Goal: Check status

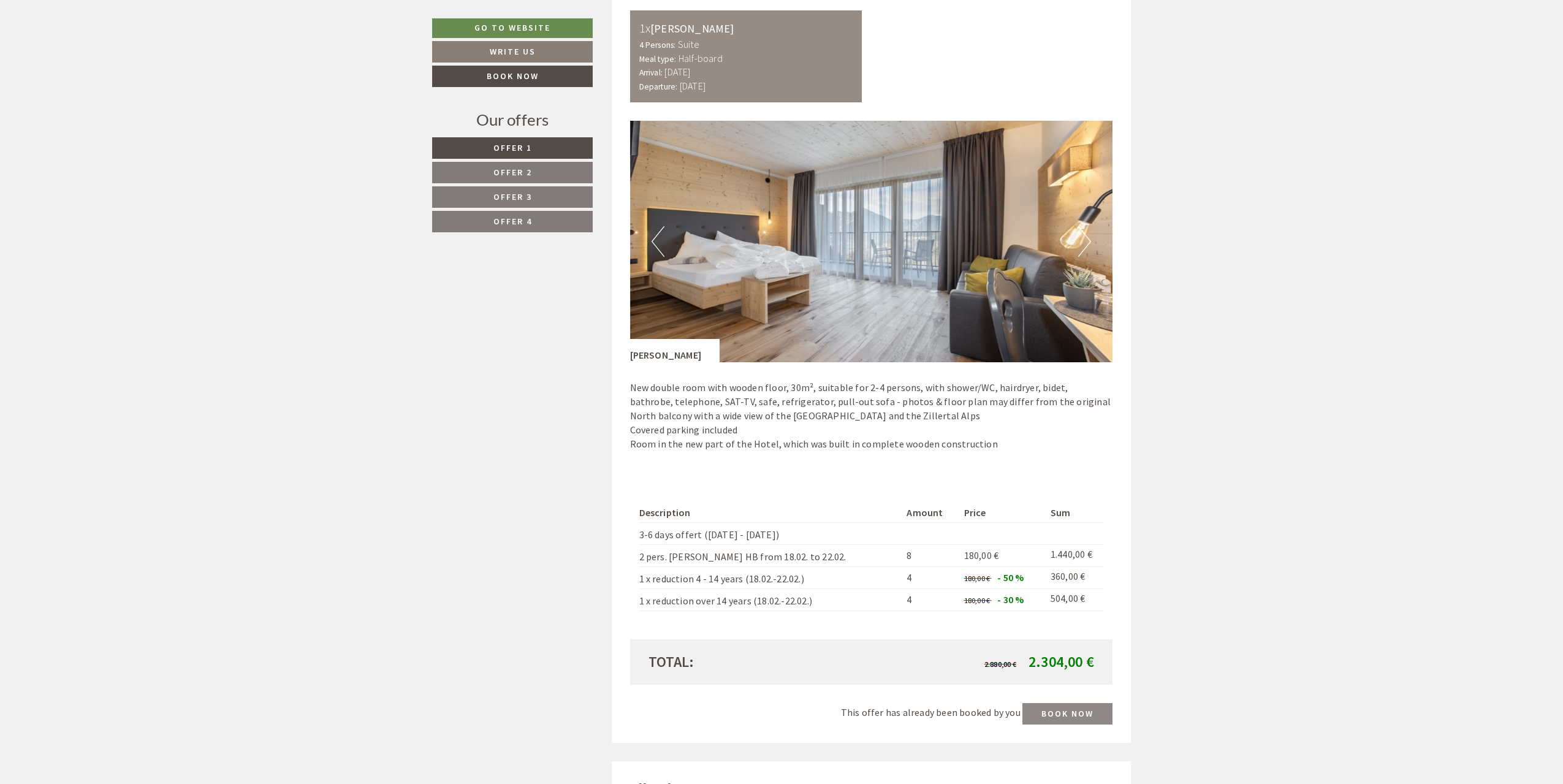
scroll to position [1594, 0]
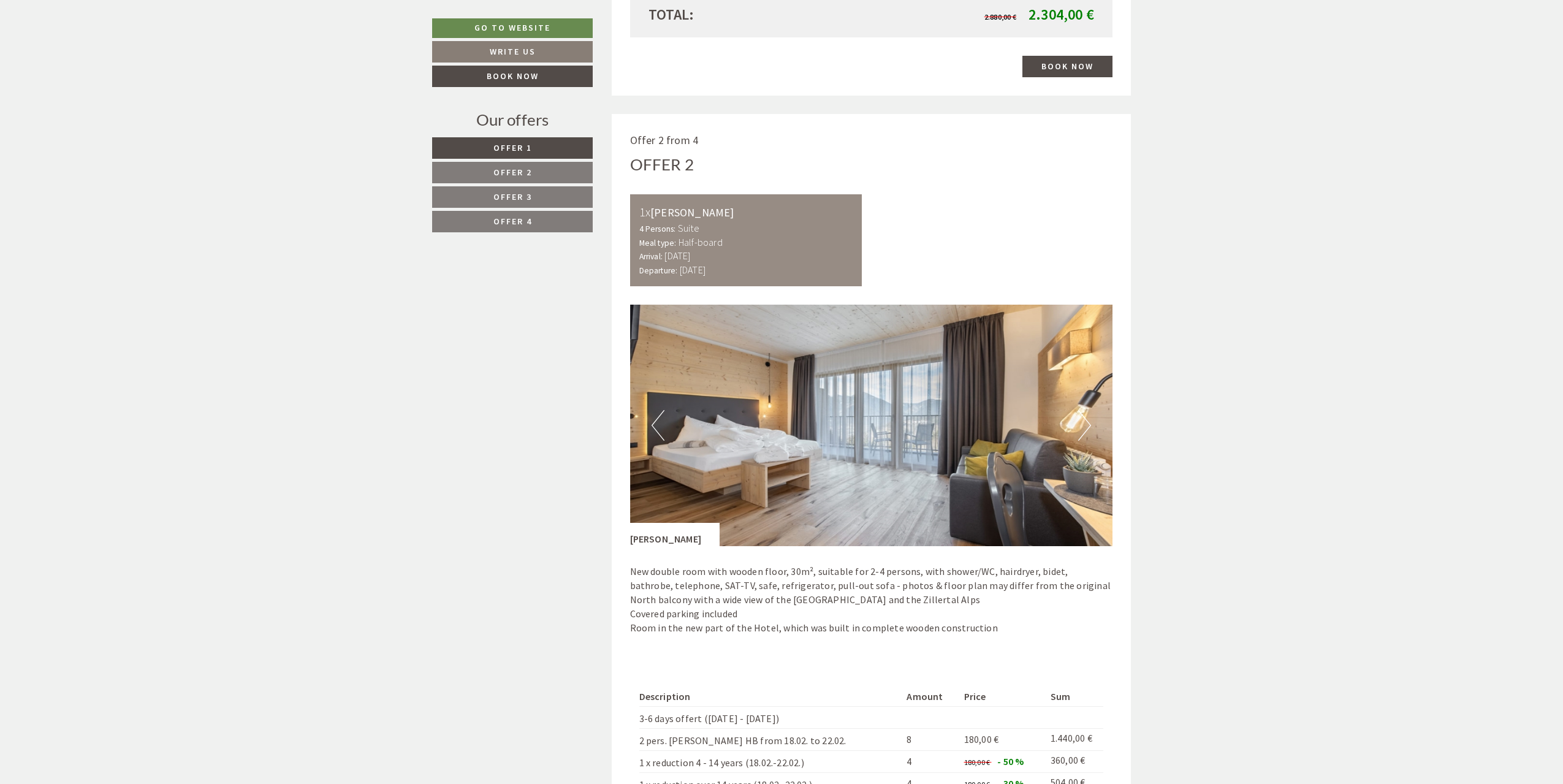
click at [1080, 426] on button "Next" at bounding box center [1086, 425] width 13 height 30
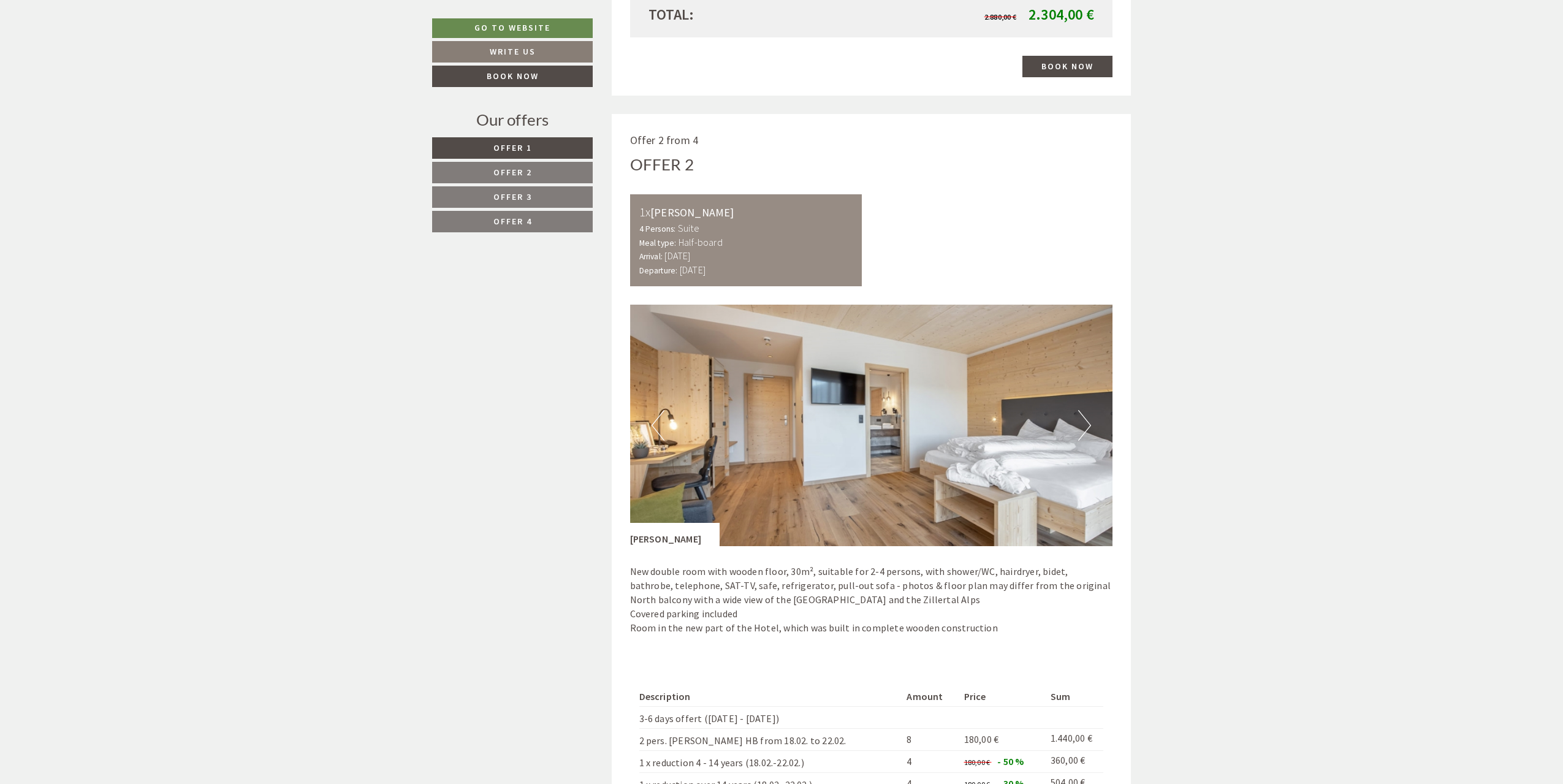
click at [1082, 428] on button "Next" at bounding box center [1086, 425] width 13 height 30
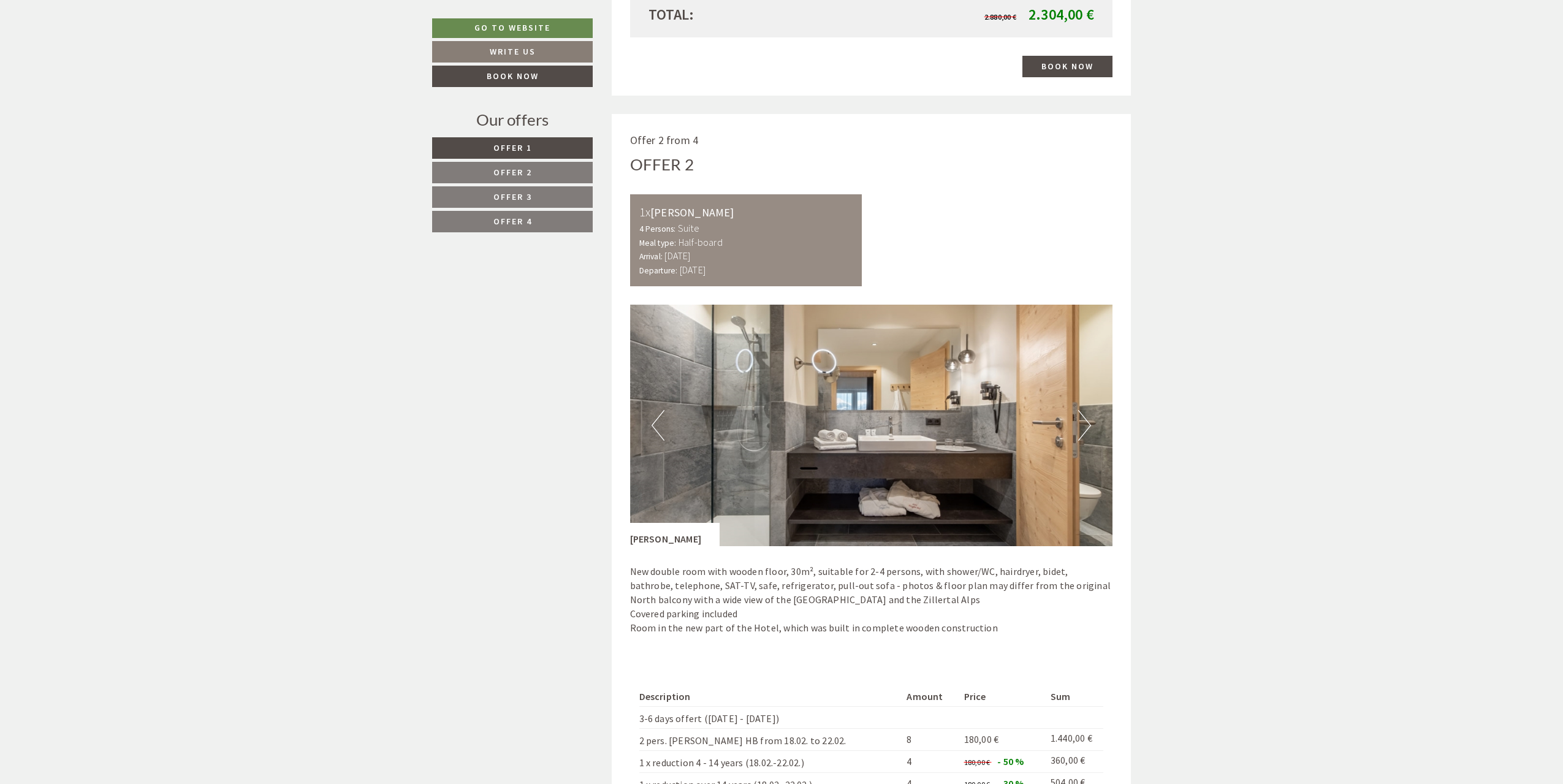
click at [1082, 428] on button "Next" at bounding box center [1086, 425] width 13 height 30
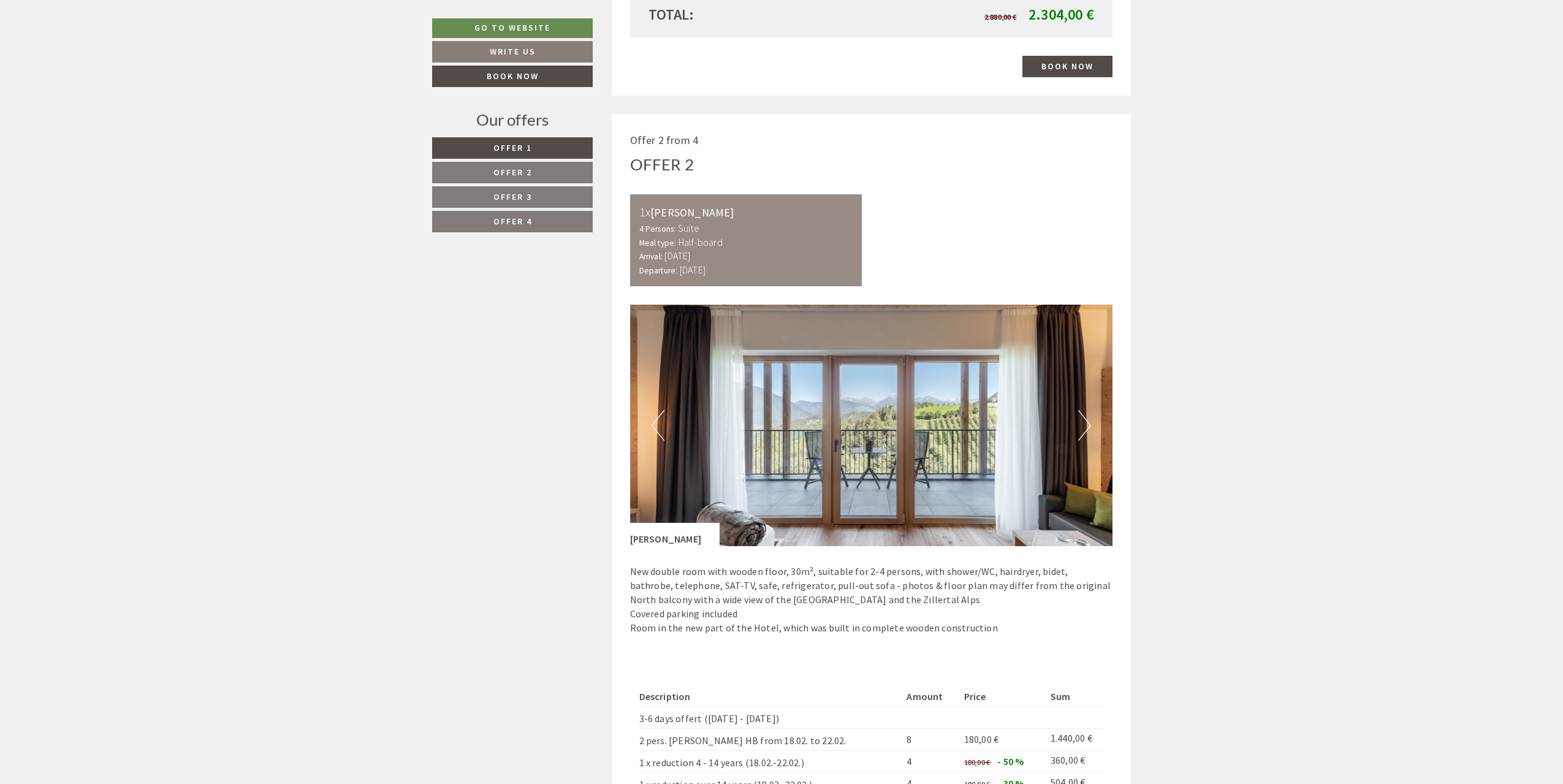
click at [1082, 428] on button "Next" at bounding box center [1086, 425] width 13 height 30
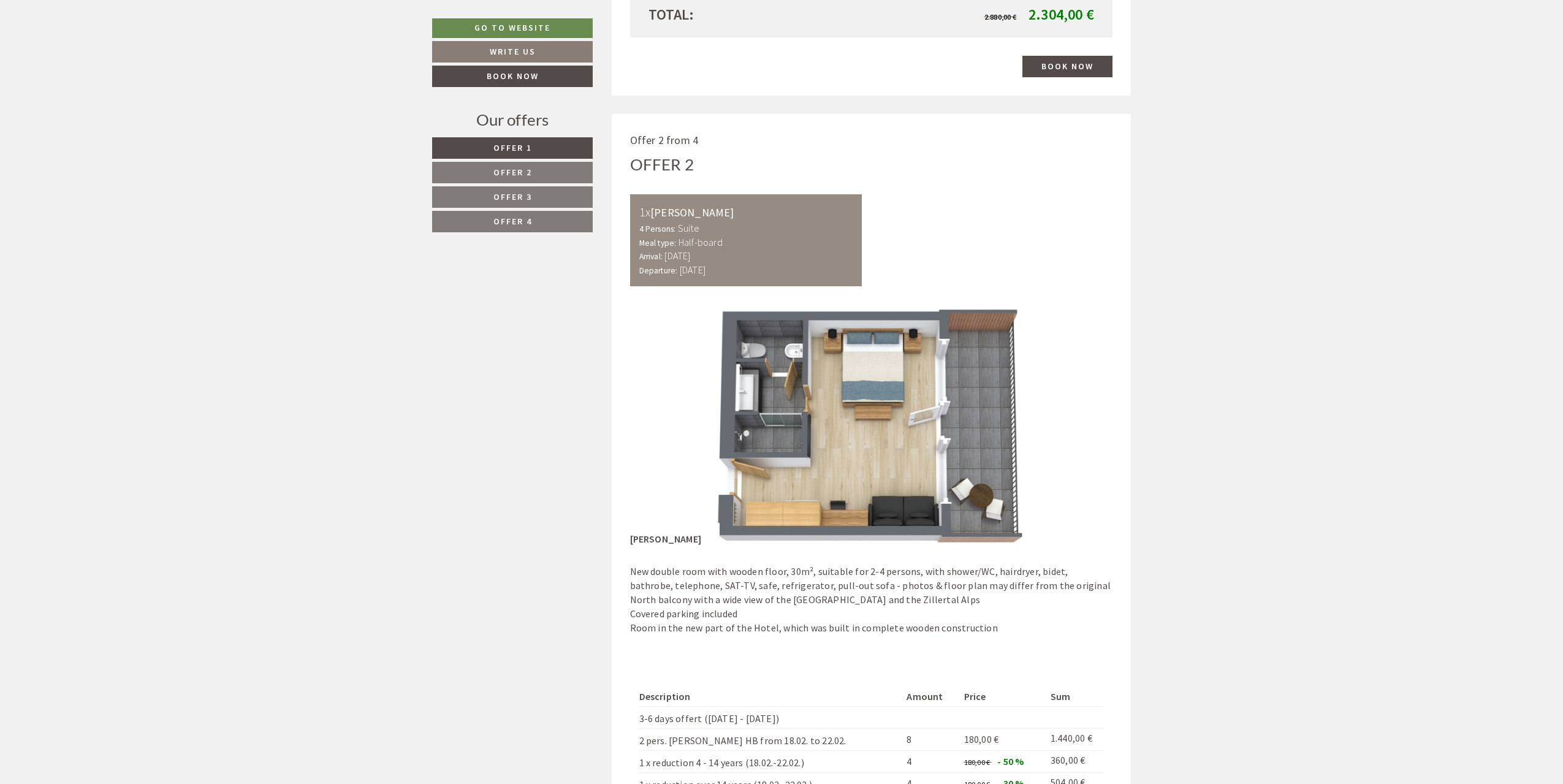
click at [1082, 428] on button "Next" at bounding box center [1086, 425] width 13 height 30
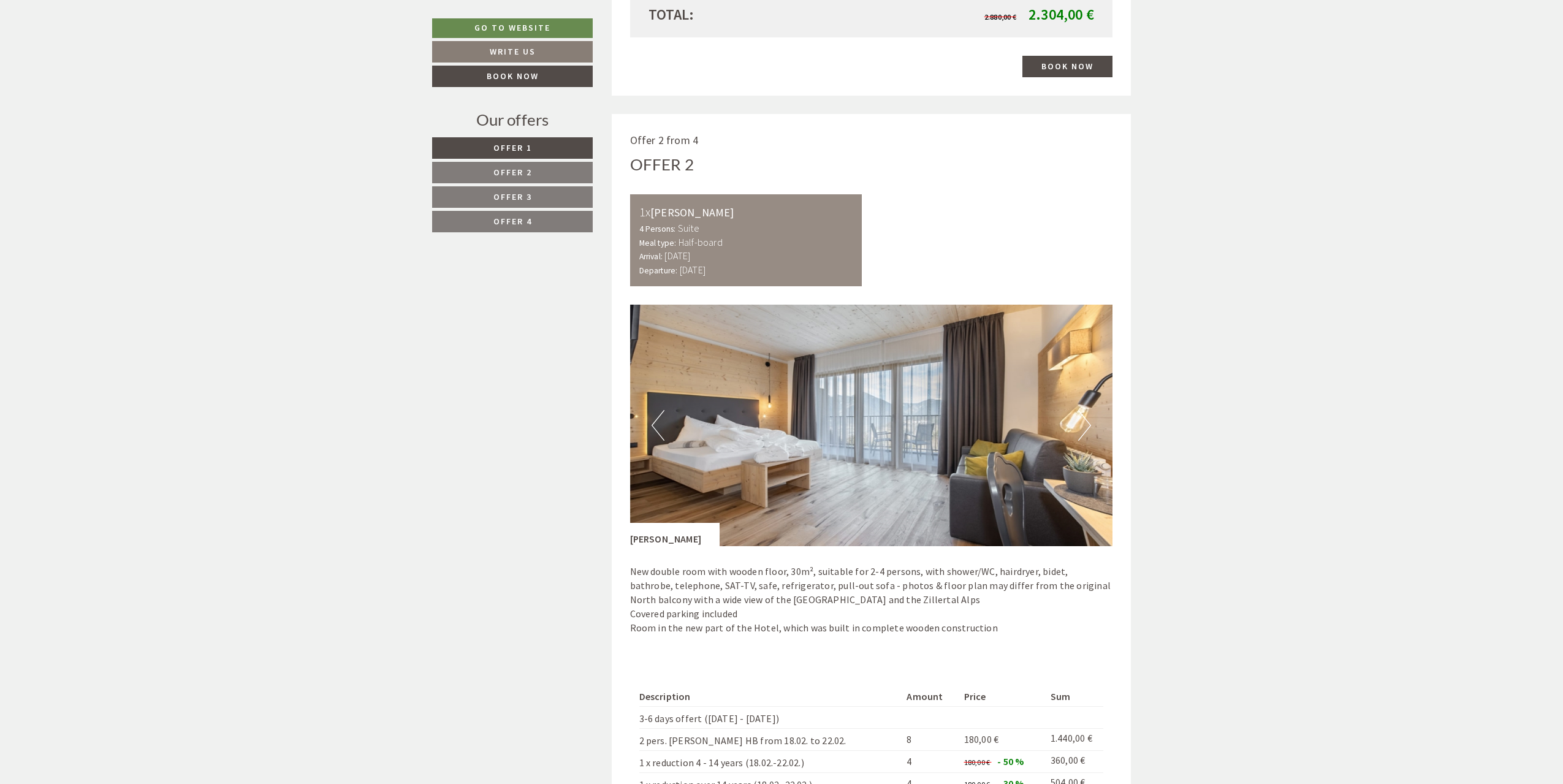
click at [1082, 428] on button "Next" at bounding box center [1086, 425] width 13 height 30
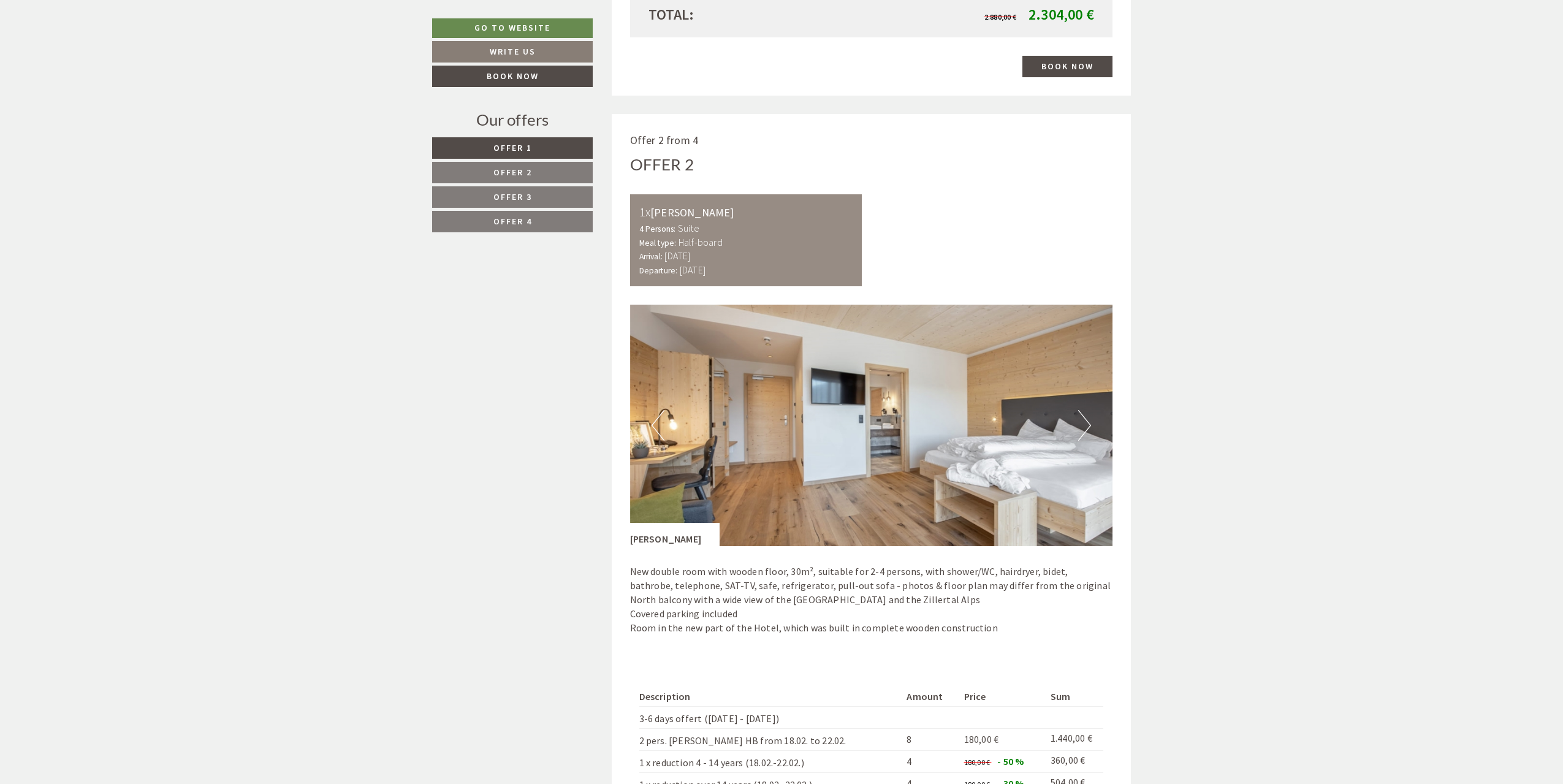
click at [1082, 428] on button "Next" at bounding box center [1086, 425] width 13 height 30
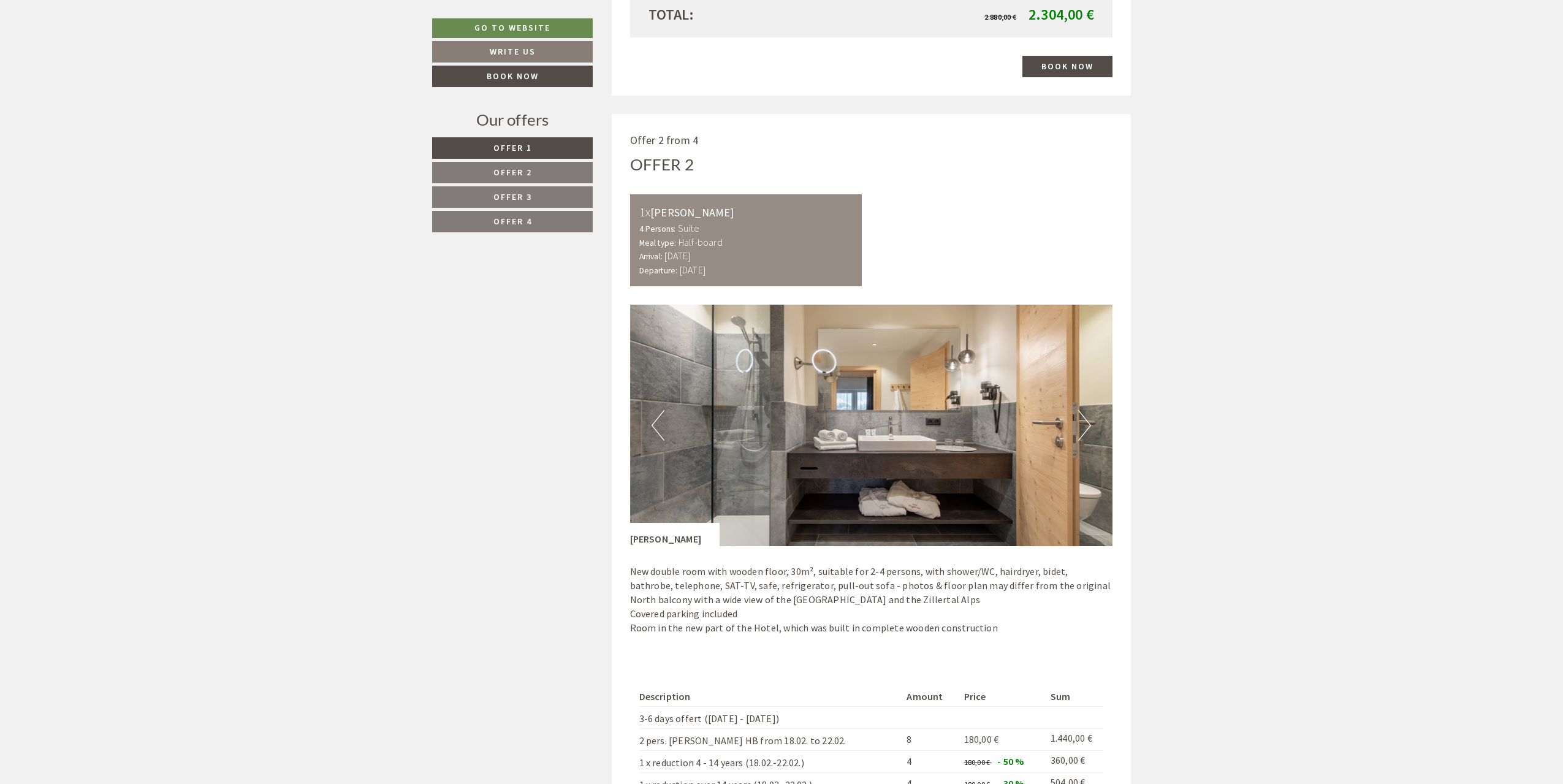
click at [1082, 428] on button "Next" at bounding box center [1086, 425] width 13 height 30
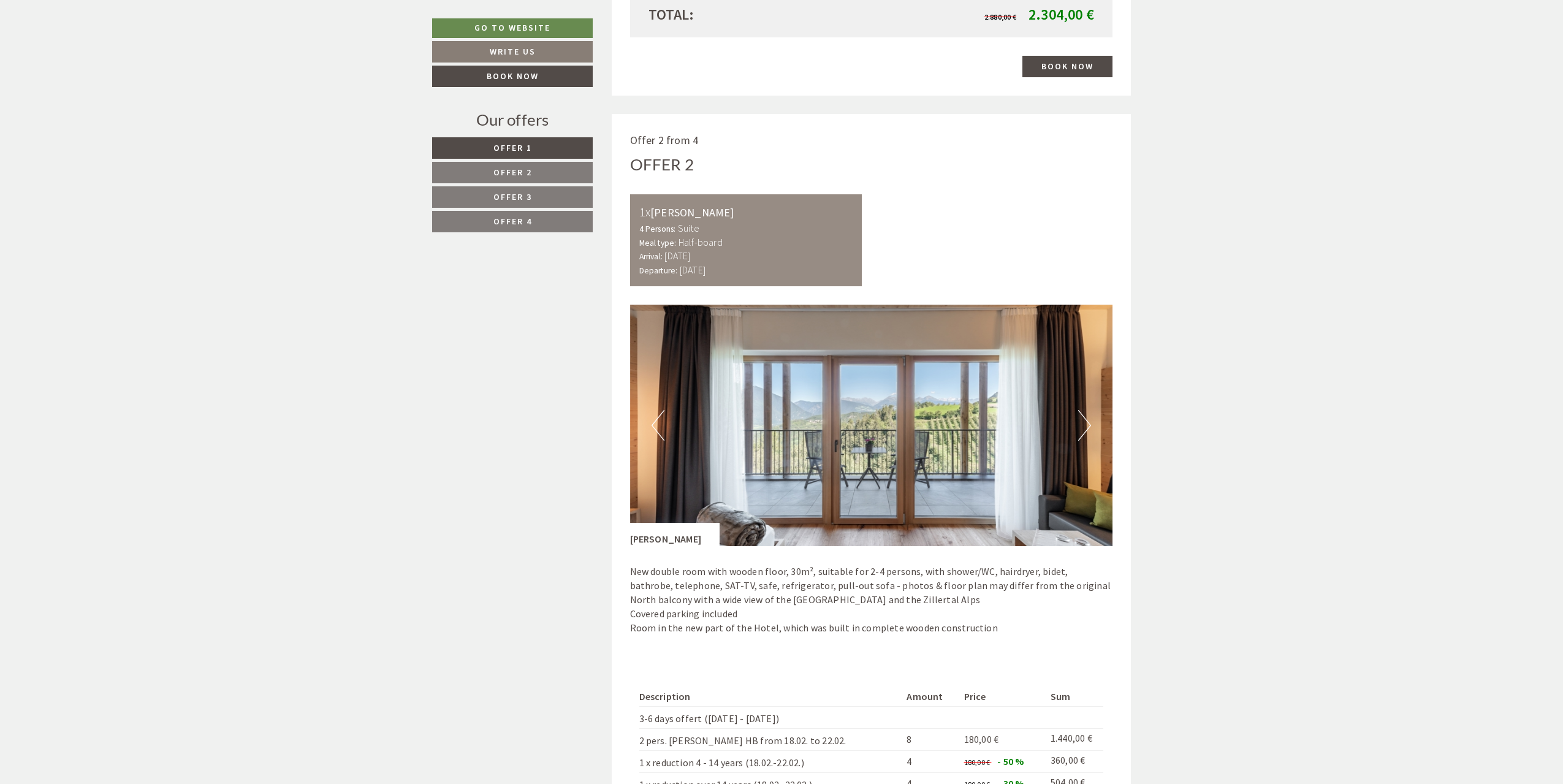
click at [1082, 428] on button "Next" at bounding box center [1086, 425] width 13 height 30
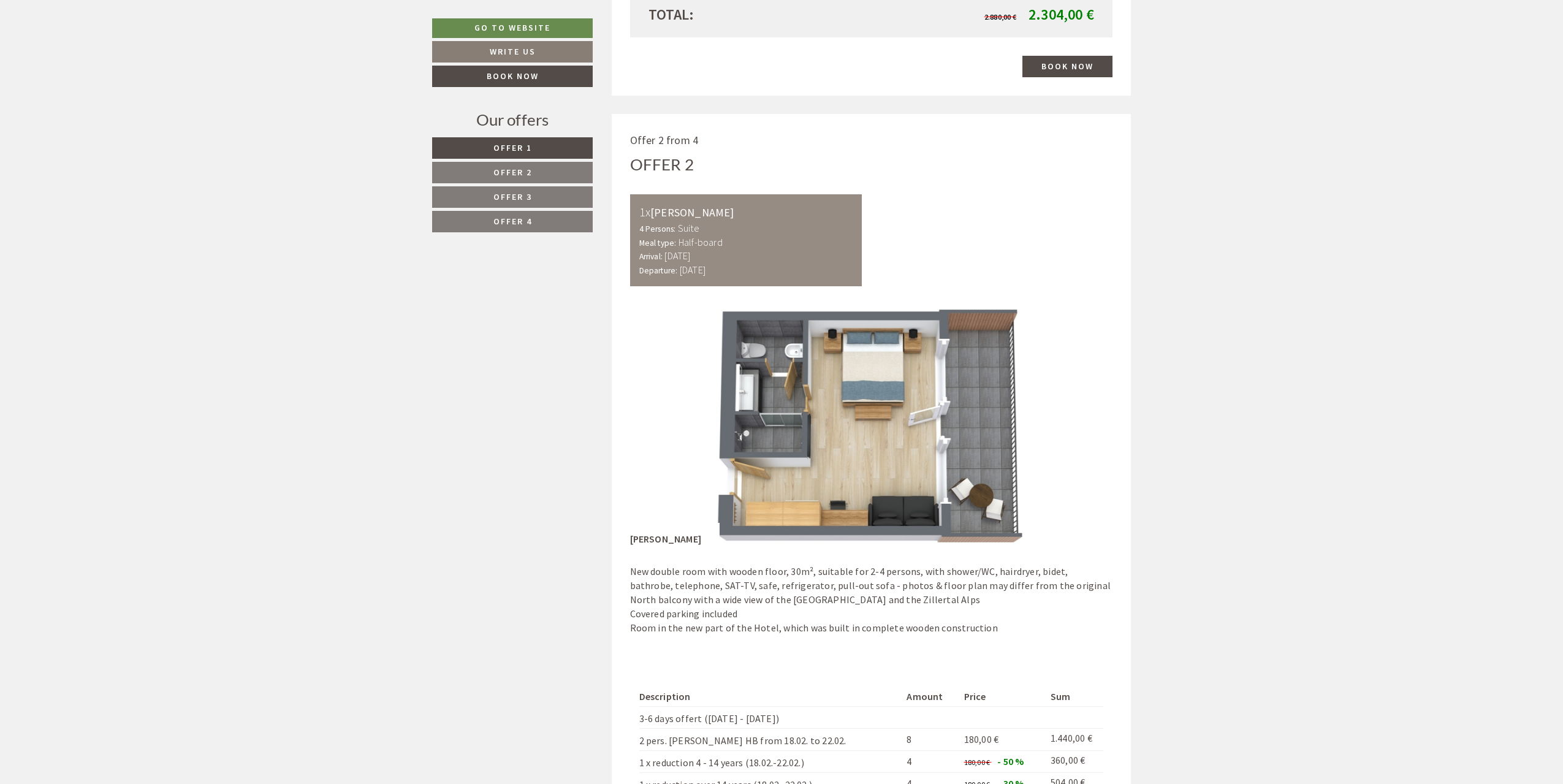
click at [1082, 428] on button "Next" at bounding box center [1086, 425] width 13 height 30
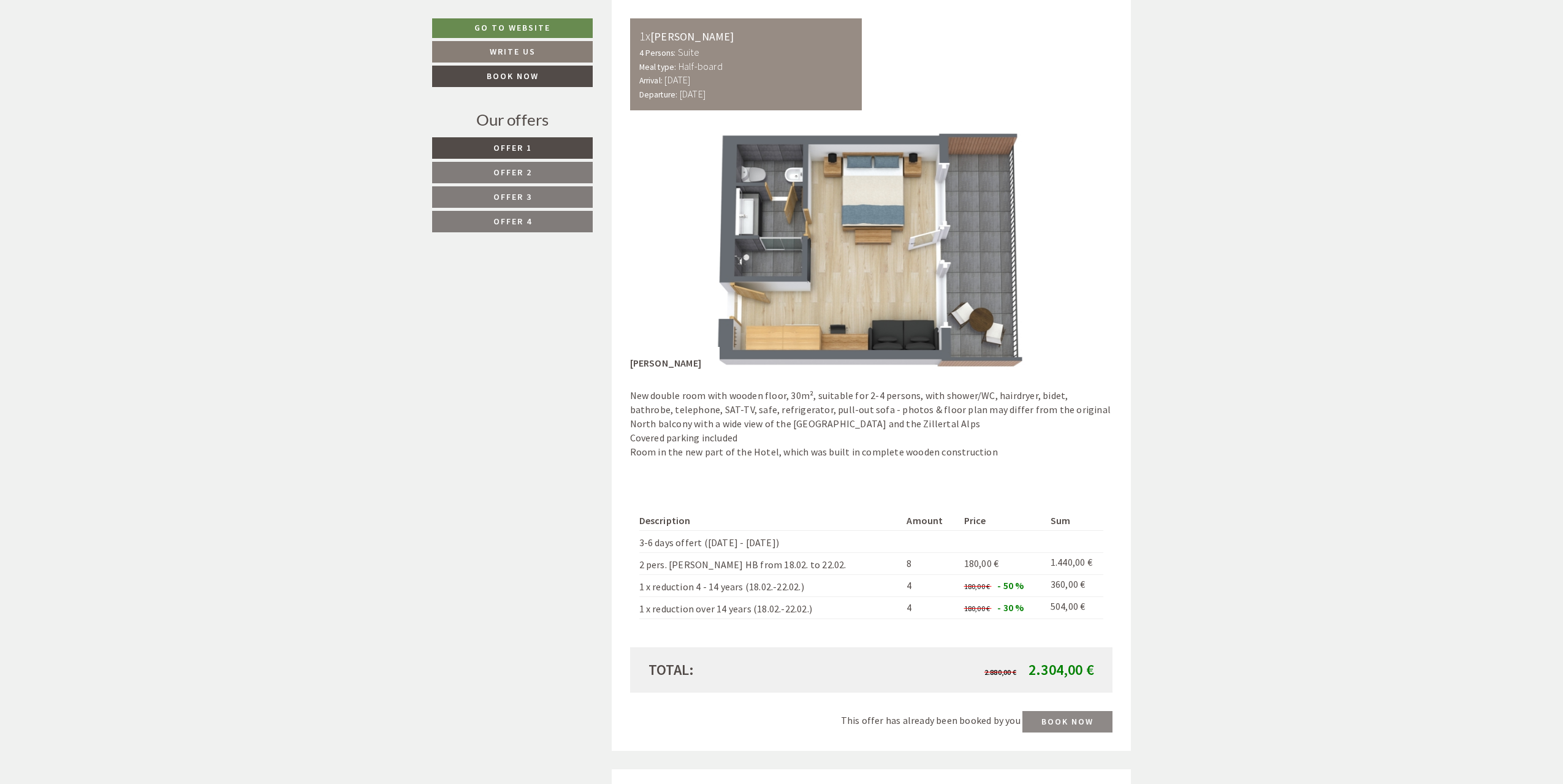
scroll to position [1899, 0]
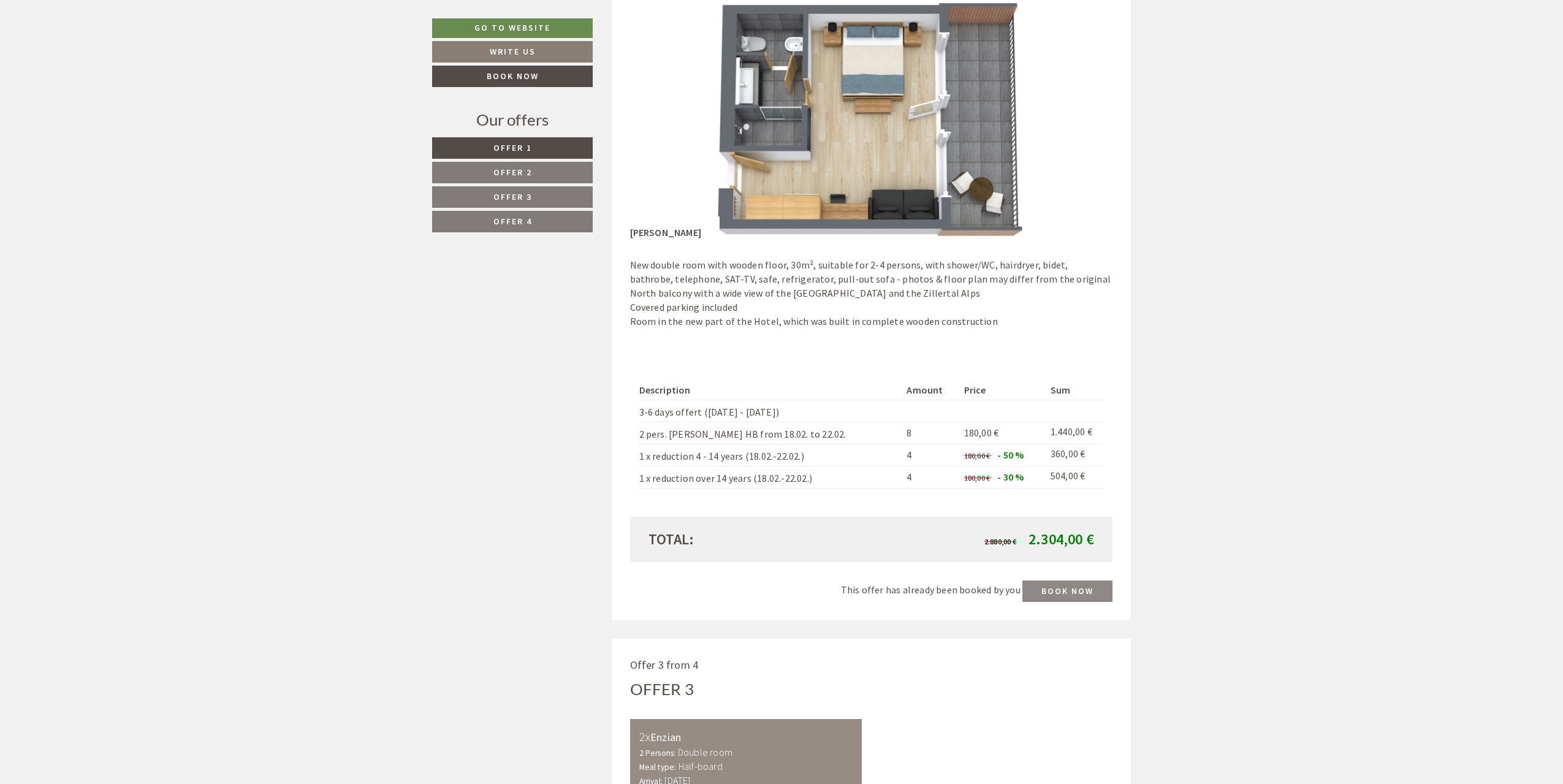
click at [1058, 590] on div "This offer has already been booked by you Book now" at bounding box center [871, 591] width 483 height 22
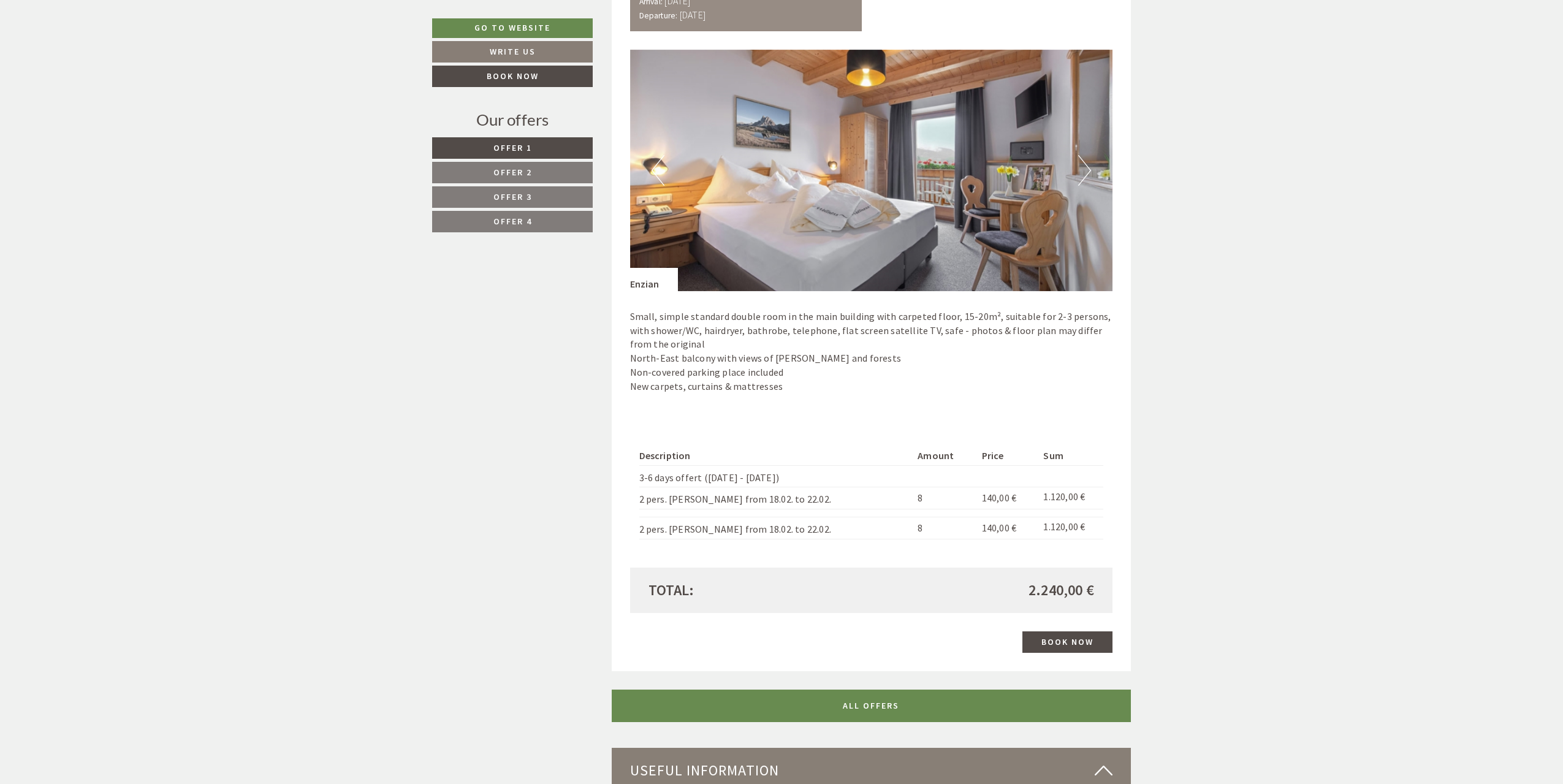
scroll to position [2819, 0]
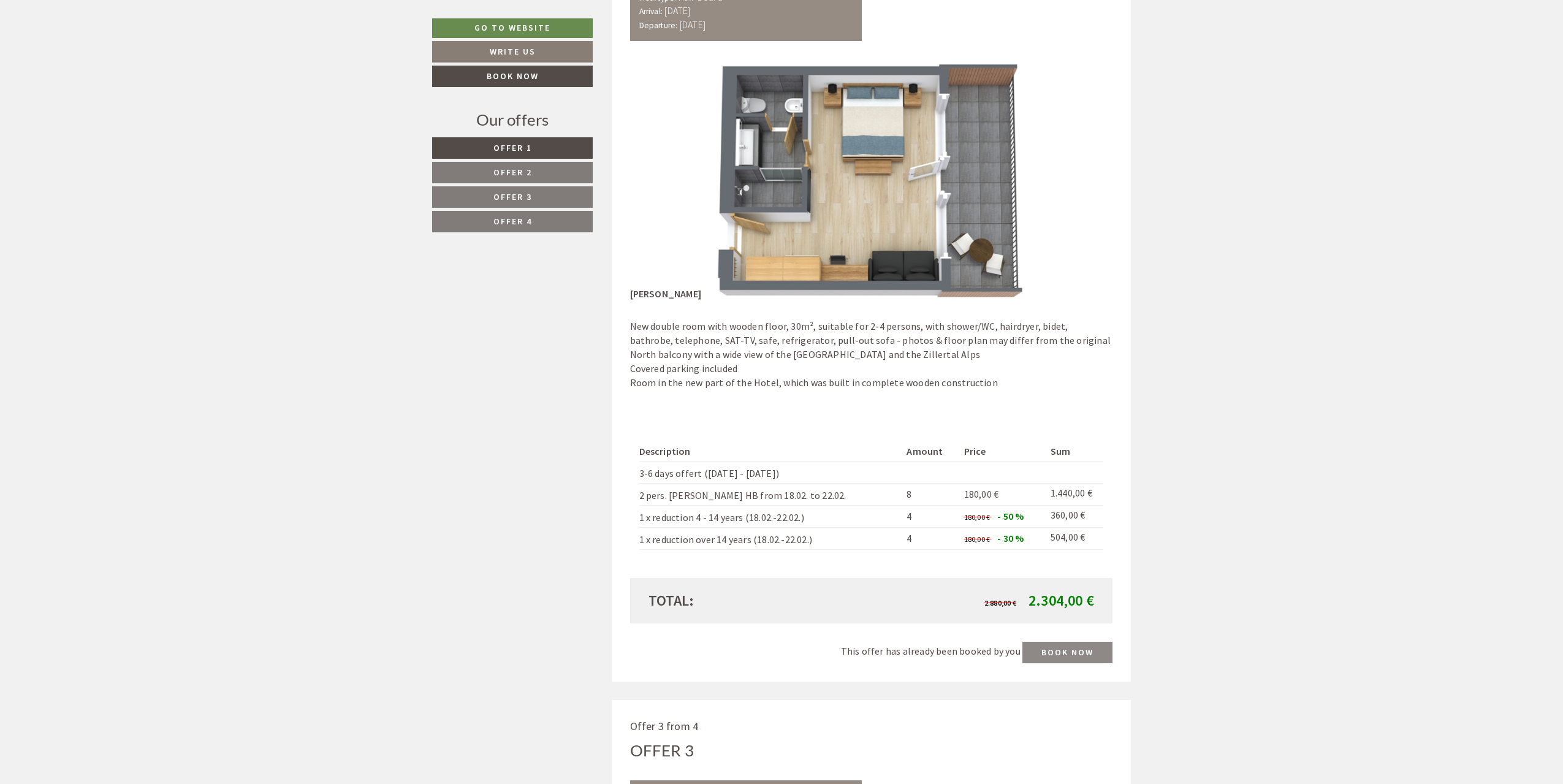
click at [507, 216] on span "Offer 4" at bounding box center [512, 222] width 39 height 11
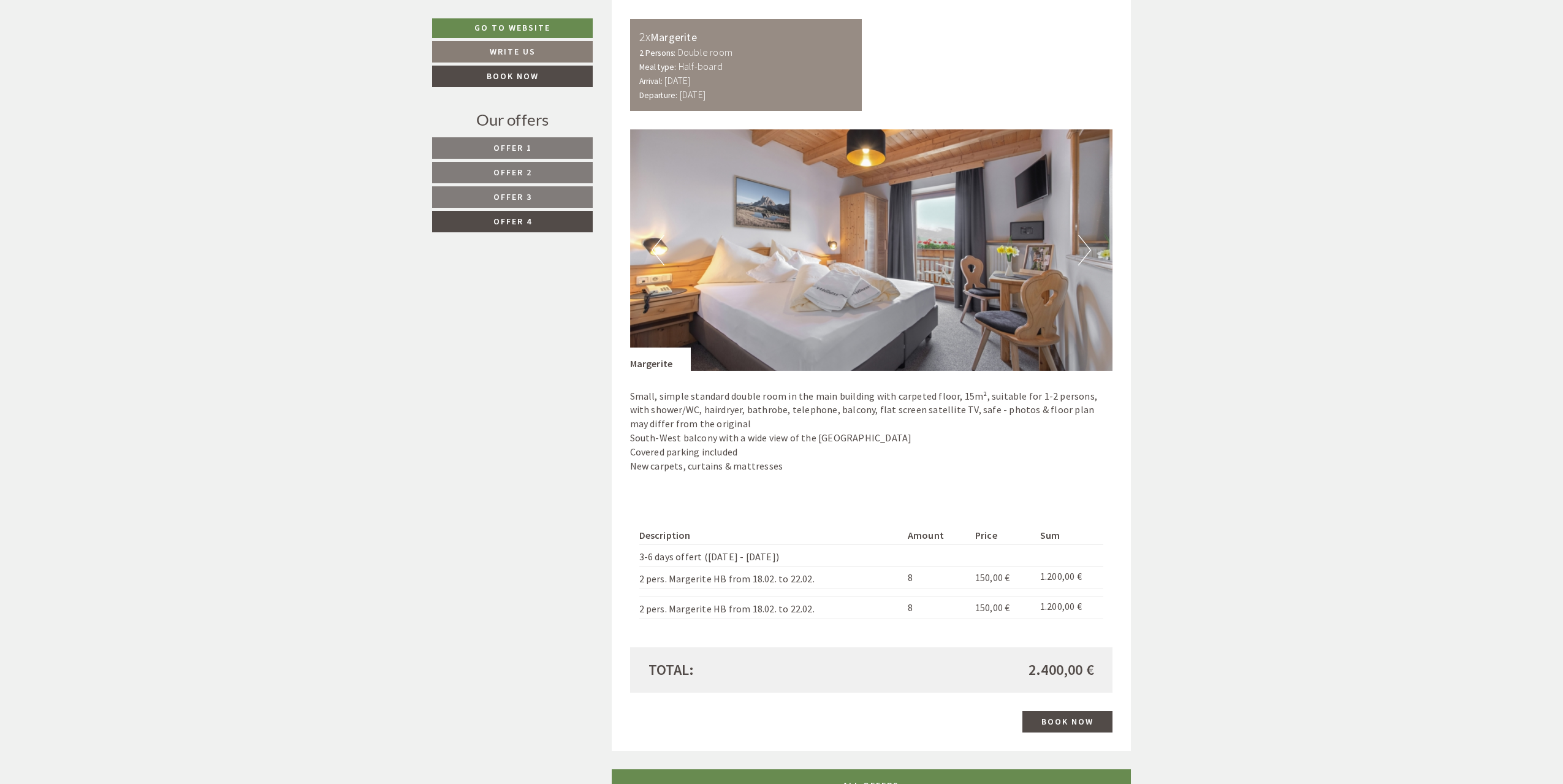
scroll to position [646, 0]
